Goal: Task Accomplishment & Management: Complete application form

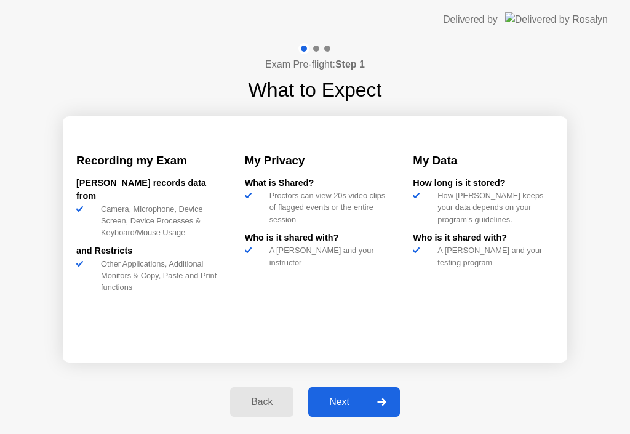
click at [347, 392] on button "Next" at bounding box center [354, 402] width 92 height 30
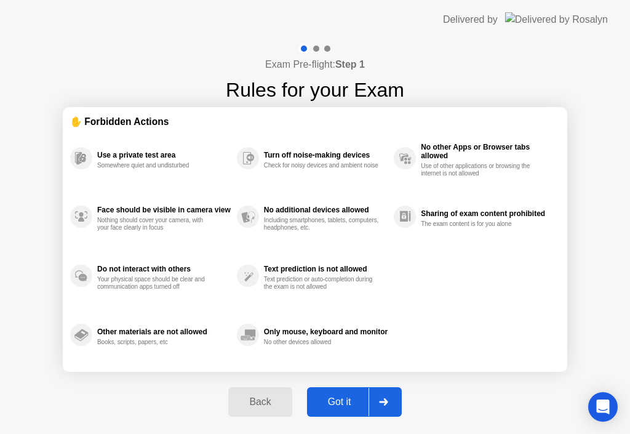
click at [344, 393] on button "Got it" at bounding box center [354, 402] width 95 height 30
select select "Available cameras"
select select "Available speakers"
select select "Available microphones"
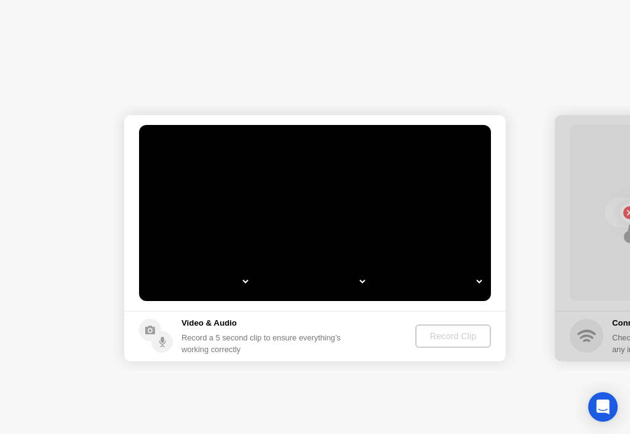
select select "*"
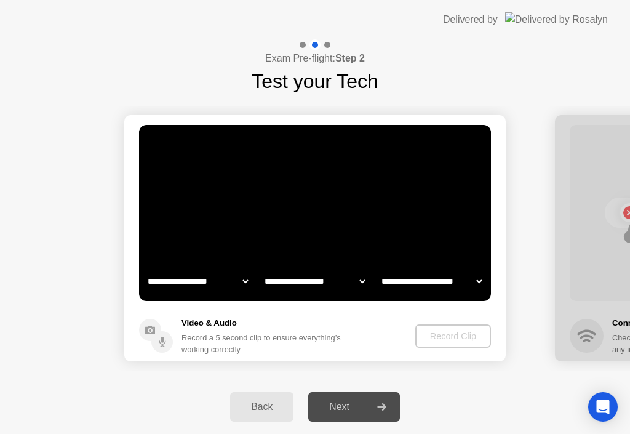
select select "**********"
select select "*******"
click at [440, 335] on div "Record Clip" at bounding box center [454, 336] width 66 height 10
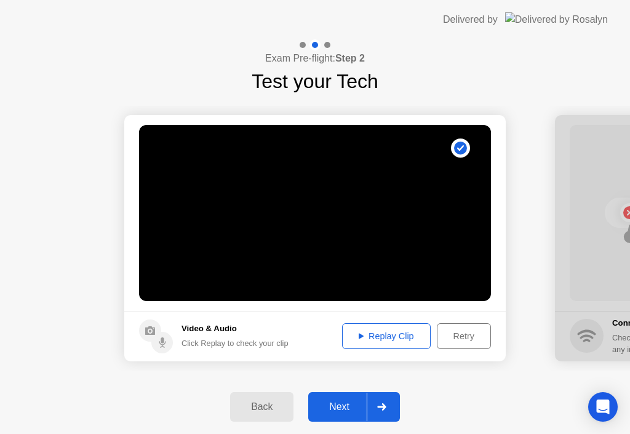
click at [455, 338] on div "Retry" at bounding box center [464, 336] width 46 height 10
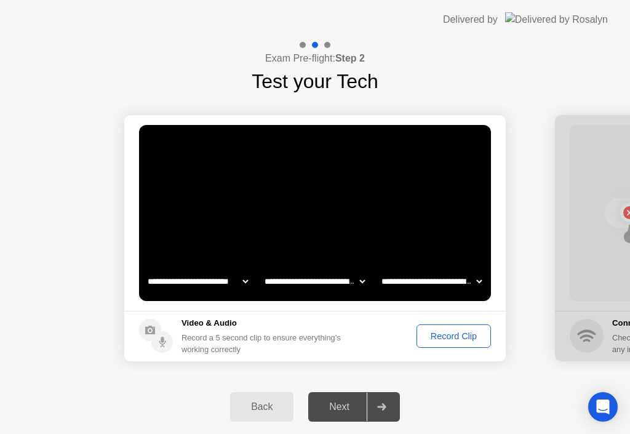
click at [432, 336] on div "Record Clip" at bounding box center [454, 336] width 66 height 10
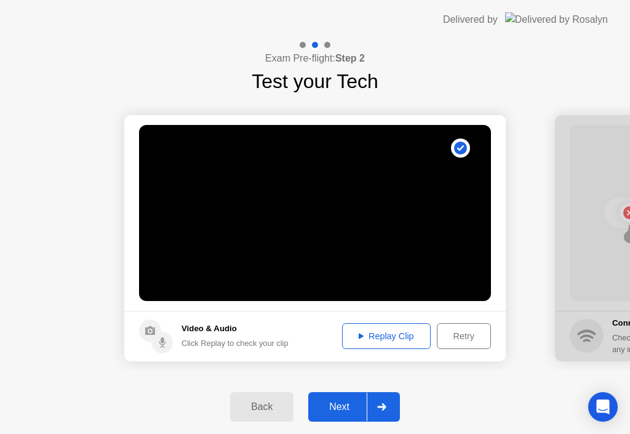
click at [395, 338] on div "Replay Clip" at bounding box center [386, 336] width 80 height 10
click at [379, 400] on div at bounding box center [381, 406] width 30 height 28
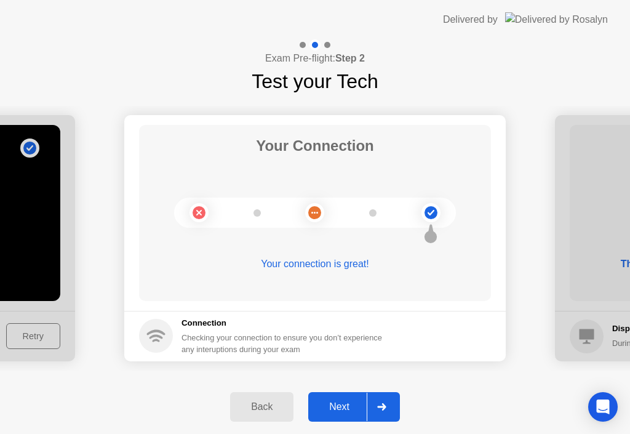
click at [331, 392] on button "Next" at bounding box center [354, 407] width 92 height 30
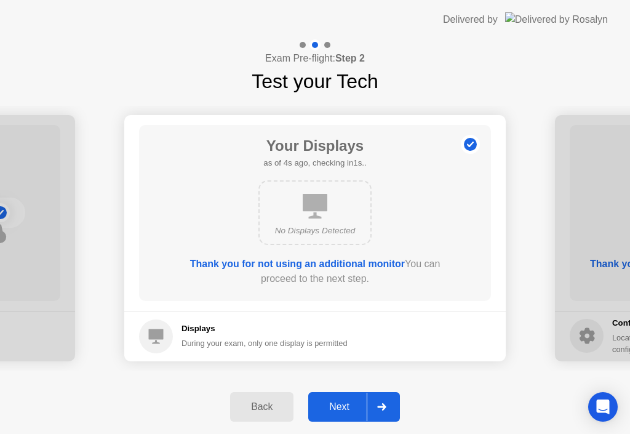
click at [342, 401] on div "Next" at bounding box center [339, 406] width 55 height 11
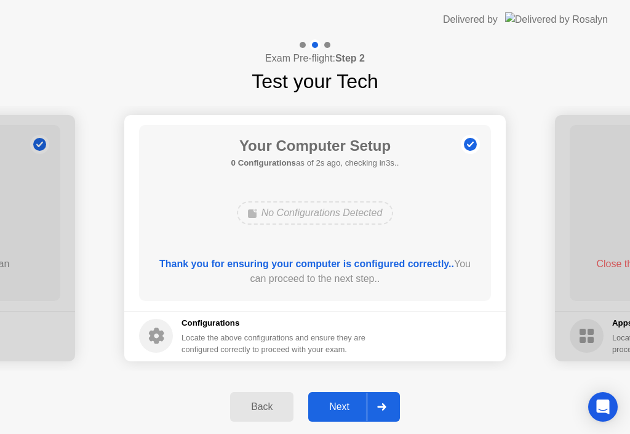
click at [339, 401] on div "Next" at bounding box center [339, 406] width 55 height 11
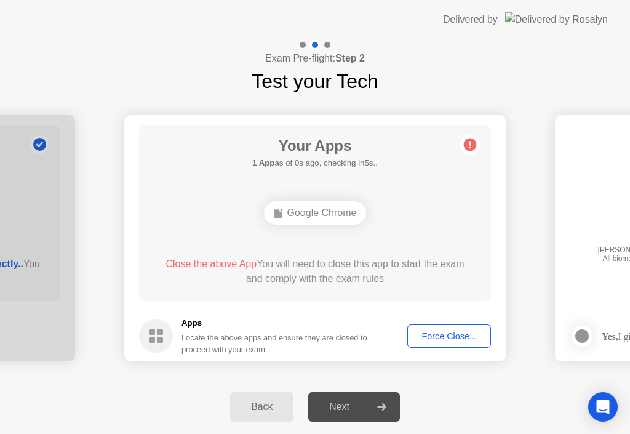
click at [435, 333] on div "Force Close..." at bounding box center [448, 336] width 75 height 10
click at [414, 331] on div "Force Close..." at bounding box center [448, 336] width 75 height 10
click at [419, 339] on div "Force Close..." at bounding box center [448, 336] width 75 height 10
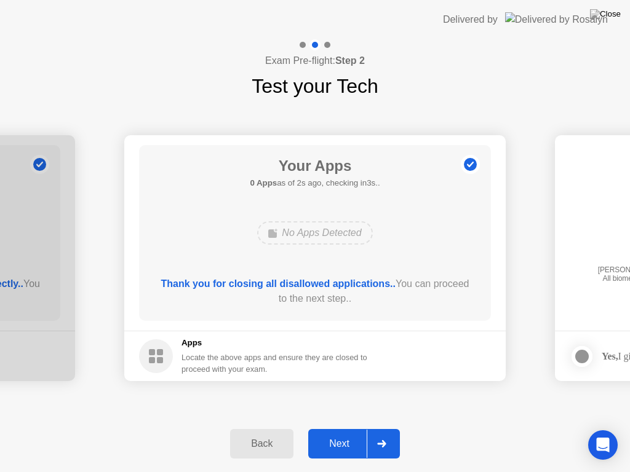
click at [348, 433] on div "Next" at bounding box center [339, 443] width 55 height 11
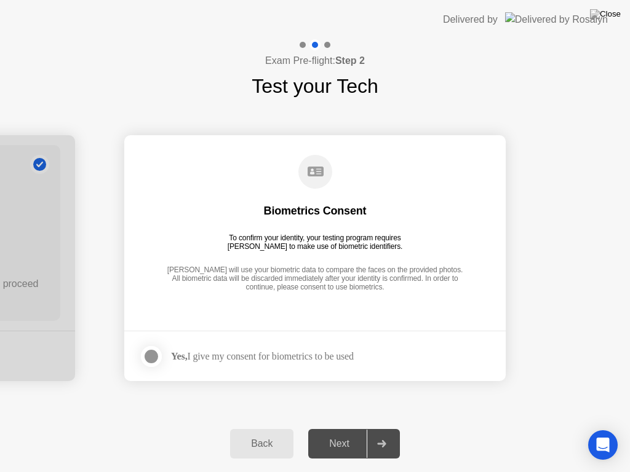
click at [210, 357] on div "Yes, I give my consent for biometrics to be used" at bounding box center [262, 356] width 183 height 12
click at [150, 355] on div at bounding box center [151, 356] width 15 height 15
click at [350, 432] on button "Next" at bounding box center [354, 444] width 92 height 30
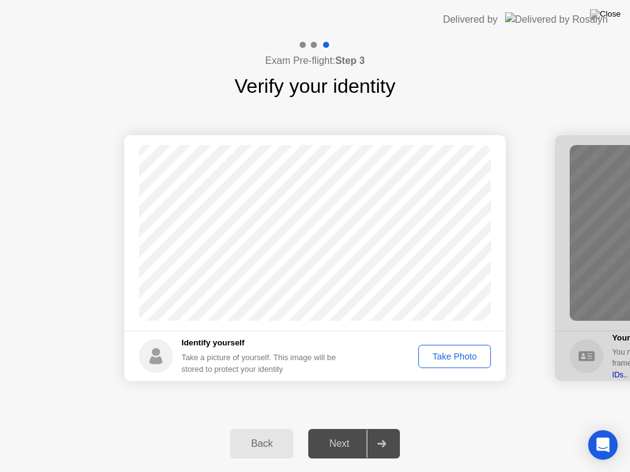
click at [437, 360] on div "Take Photo" at bounding box center [454, 357] width 64 height 10
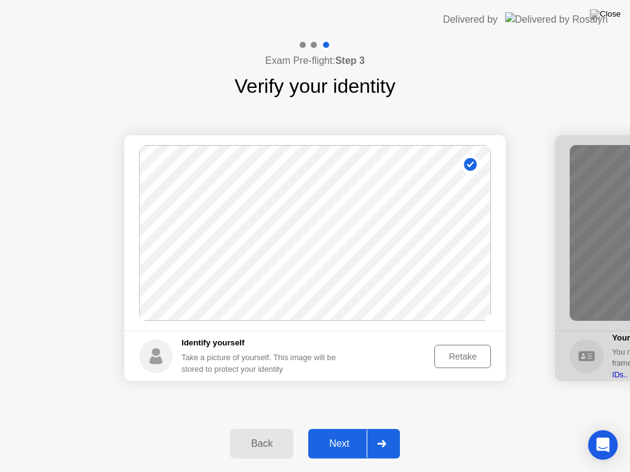
click at [390, 433] on div at bounding box center [381, 444] width 30 height 28
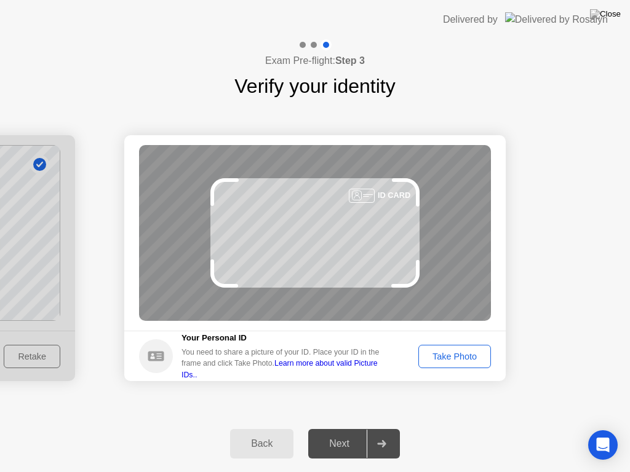
click at [434, 352] on div "Take Photo" at bounding box center [454, 357] width 64 height 10
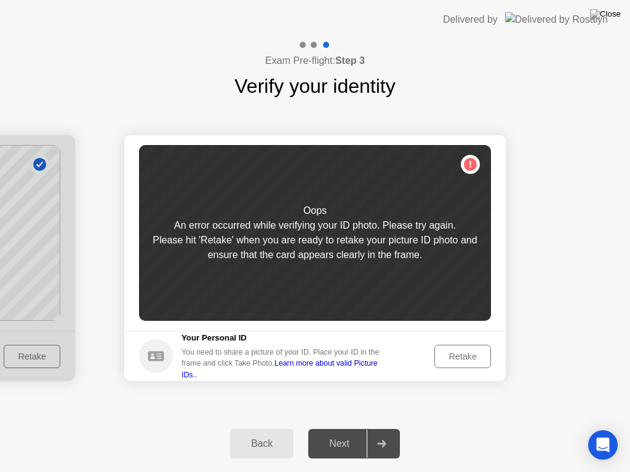
click at [459, 354] on div "Retake" at bounding box center [462, 357] width 48 height 10
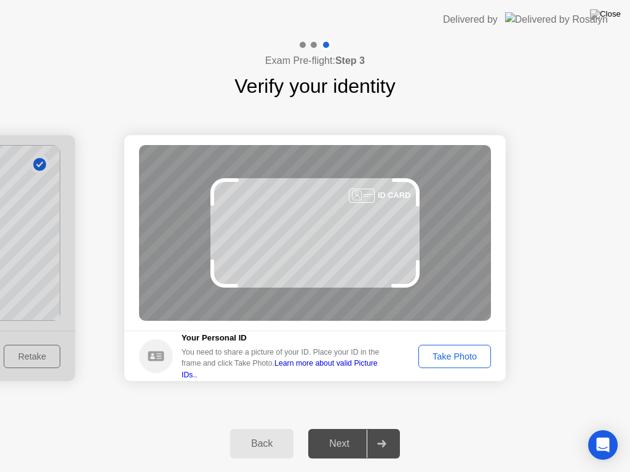
click at [449, 363] on button "Take Photo" at bounding box center [454, 356] width 73 height 23
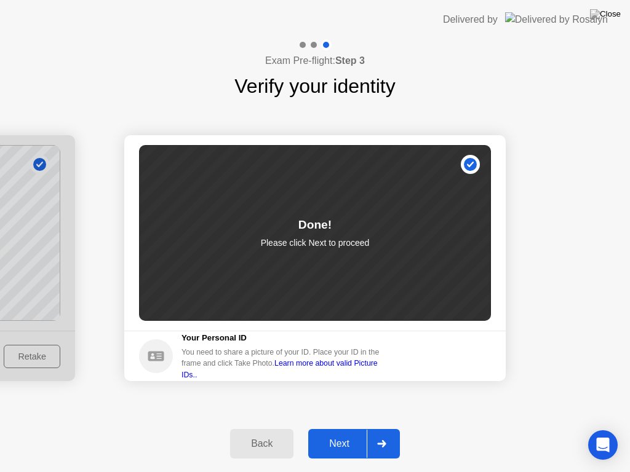
click at [354, 433] on div "Next" at bounding box center [339, 443] width 55 height 11
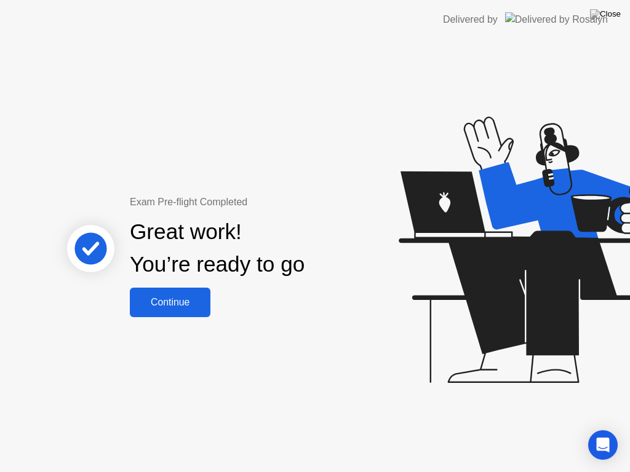
click at [180, 307] on div "Continue" at bounding box center [169, 302] width 73 height 11
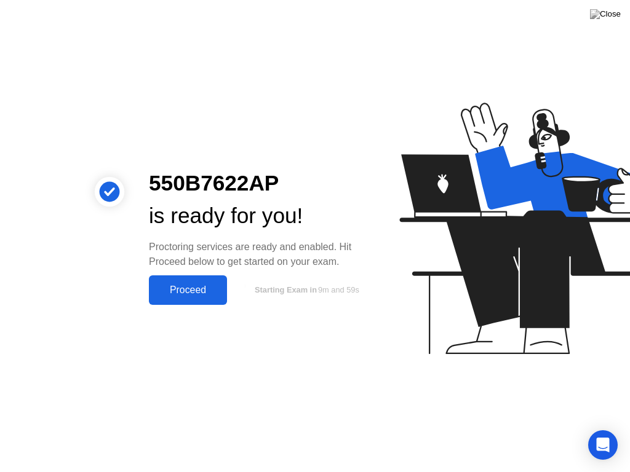
click at [192, 295] on div "Proceed" at bounding box center [187, 290] width 71 height 11
